Goal: Communication & Community: Answer question/provide support

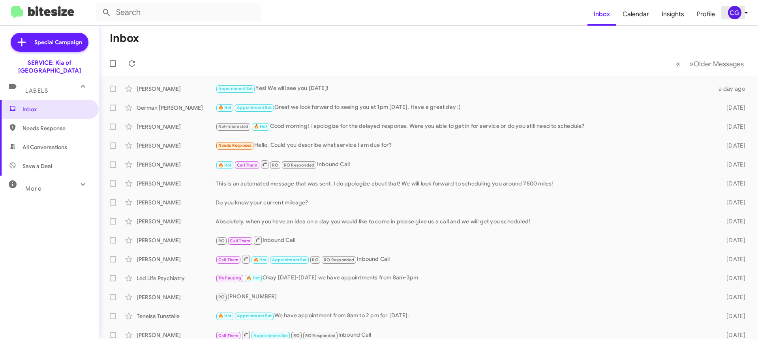
click at [732, 7] on div "CG" at bounding box center [734, 12] width 13 height 13
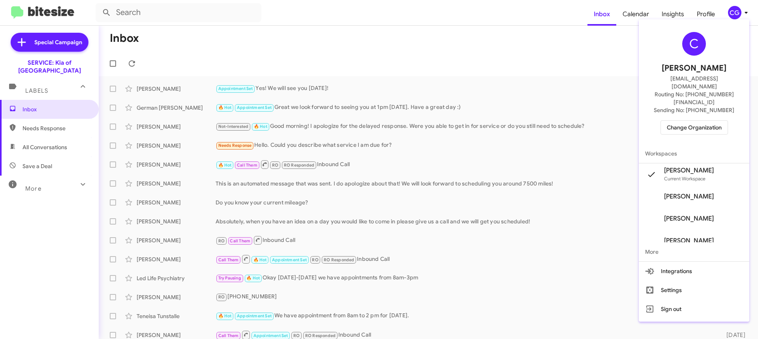
click at [718, 121] on span "Change Organization" at bounding box center [693, 127] width 55 height 13
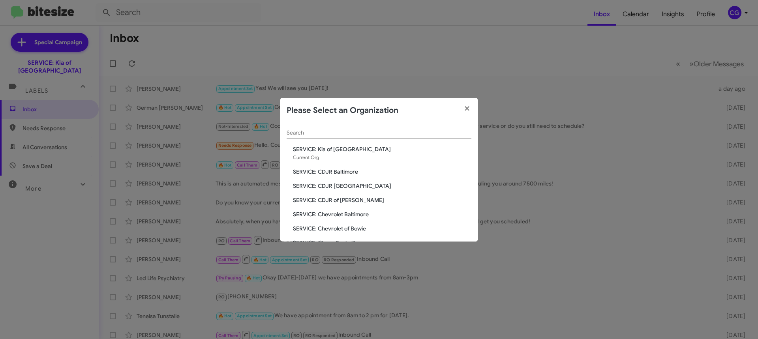
drag, startPoint x: 356, startPoint y: 228, endPoint x: 357, endPoint y: 233, distance: 4.8
click at [356, 228] on span "SERVICE: Chevrolet of Bowie" at bounding box center [382, 228] width 178 height 8
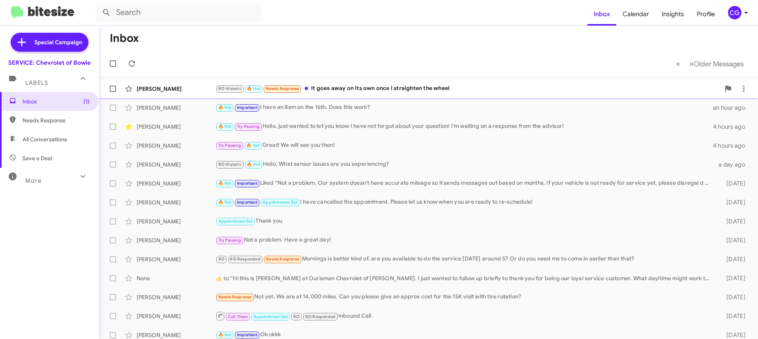
click at [365, 87] on div "RO Historic 🔥 Hot Needs Response It goes away on its own once I straighten the …" at bounding box center [467, 88] width 504 height 9
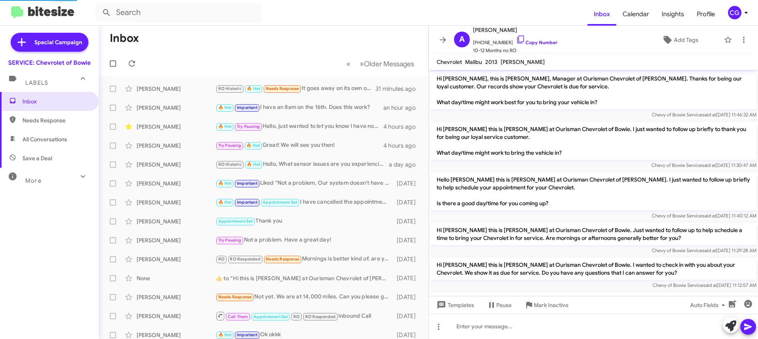
scroll to position [519, 0]
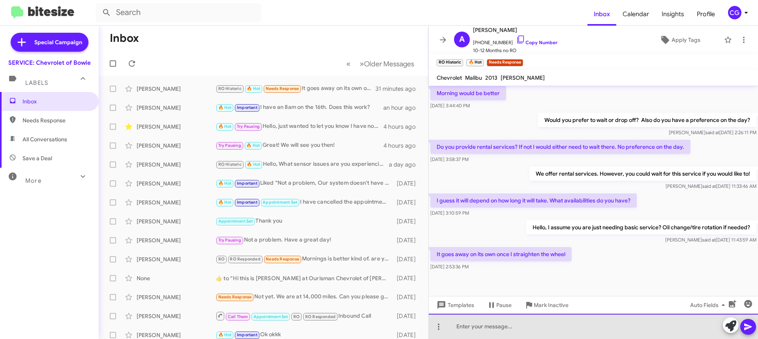
click at [524, 327] on div at bounding box center [592, 326] width 329 height 25
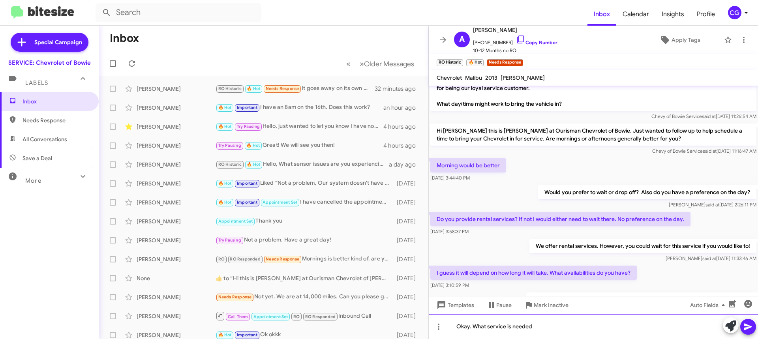
scroll to position [535, 0]
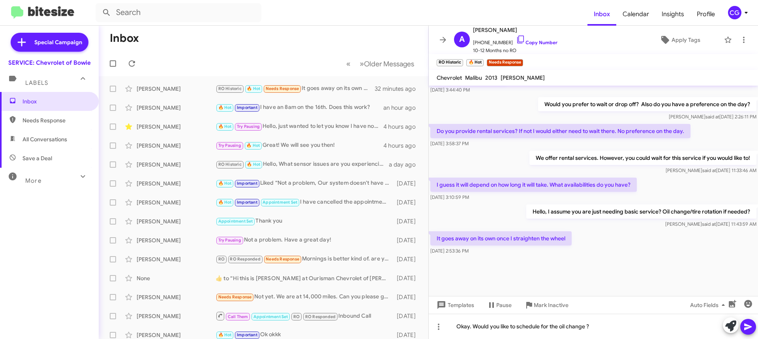
click at [748, 327] on icon at bounding box center [747, 327] width 7 height 7
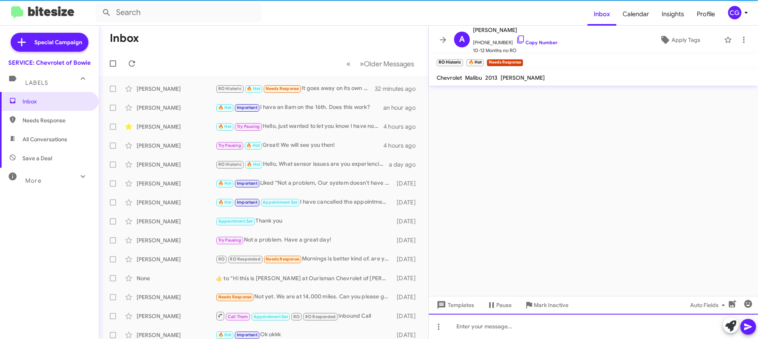
scroll to position [0, 0]
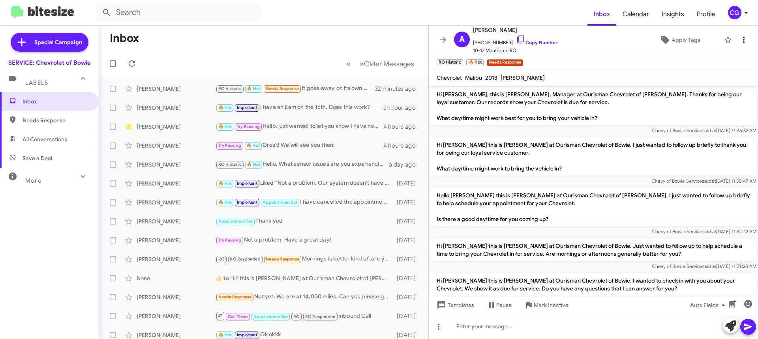
click at [739, 41] on icon at bounding box center [743, 39] width 9 height 9
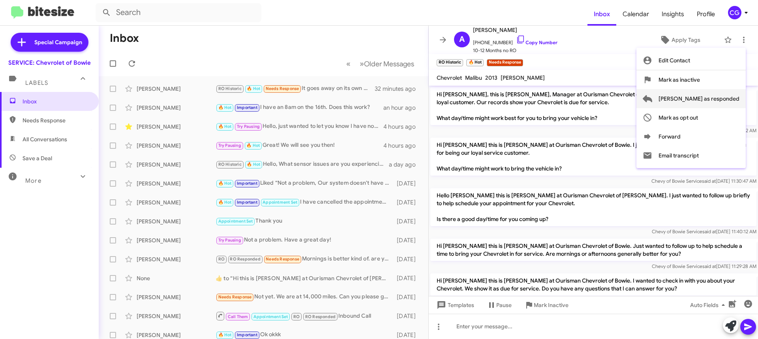
click at [719, 101] on span "Mark as responded" at bounding box center [698, 98] width 81 height 19
